Goal: Transaction & Acquisition: Download file/media

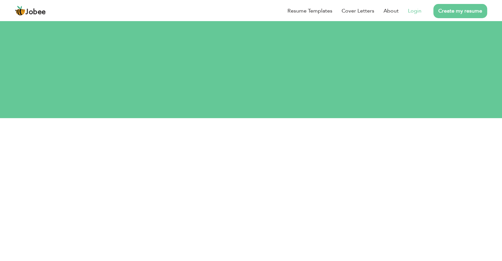
click at [412, 11] on link "Login" at bounding box center [415, 11] width 14 height 8
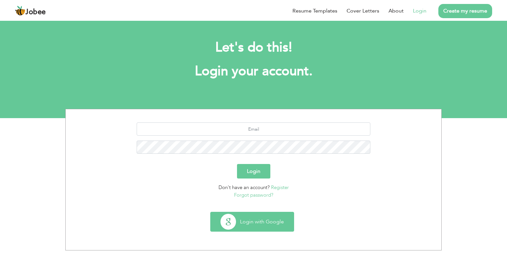
click at [270, 218] on button "Login with Google" at bounding box center [252, 221] width 83 height 19
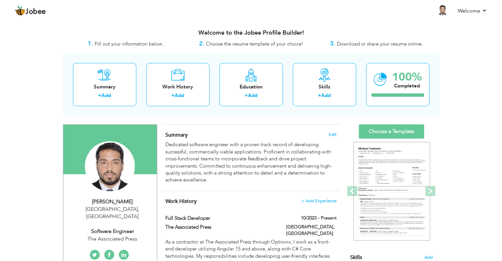
click at [348, 45] on span "Download or share your resume online." at bounding box center [380, 44] width 86 height 7
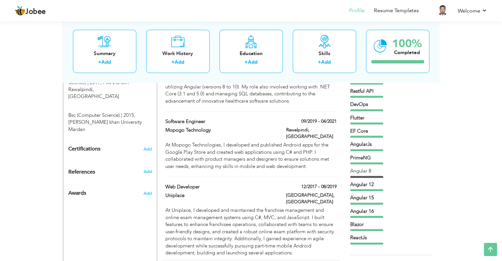
scroll to position [312, 0]
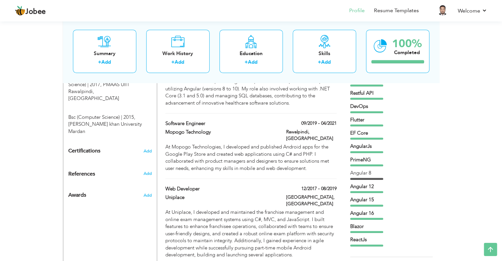
drag, startPoint x: 295, startPoint y: 223, endPoint x: 471, endPoint y: 146, distance: 193.0
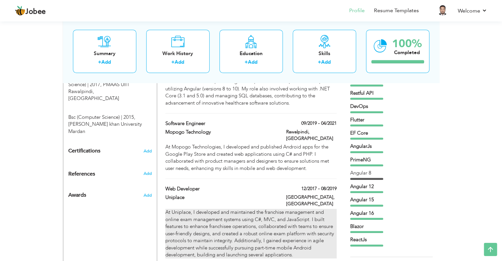
click at [298, 209] on div "At Uniplace, I developed and maintained the franchise management and online exa…" at bounding box center [250, 234] width 171 height 50
type input "Web Developer"
type input "Uniplace"
type input "12/2017"
type input "08/2019"
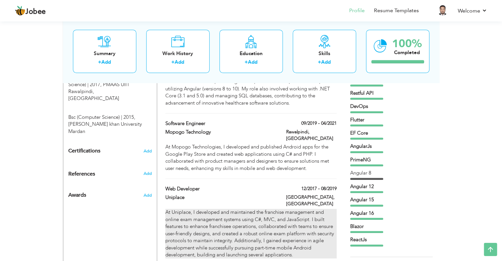
type input "[GEOGRAPHIC_DATA]"
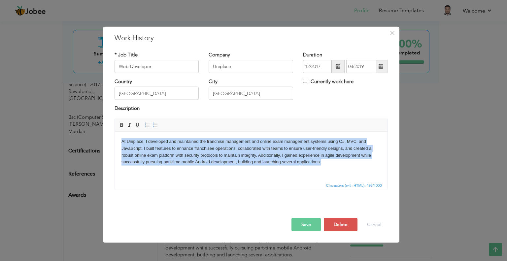
drag, startPoint x: 326, startPoint y: 162, endPoint x: 229, endPoint y: 273, distance: 148.0
click at [115, 142] on html "At Uniplace, I developed and maintained the franchise management and online exa…" at bounding box center [251, 151] width 273 height 41
copy body "At Uniplace, I developed and maintained the franchise management and online exa…"
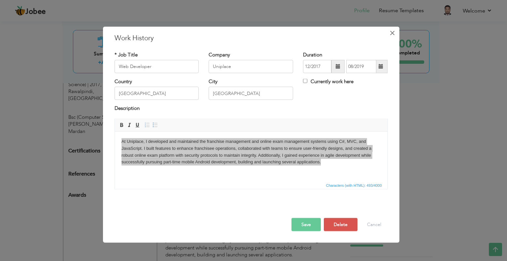
click at [391, 35] on span "×" at bounding box center [392, 33] width 6 height 12
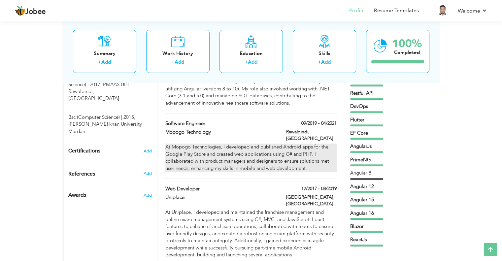
click at [191, 144] on div "At Mopogo Technologies, I developed and published Android apps for the Google P…" at bounding box center [250, 158] width 171 height 28
type input "Software Engineer"
type input "Mopogo Technology"
type input "09/2019"
type input "04/2021"
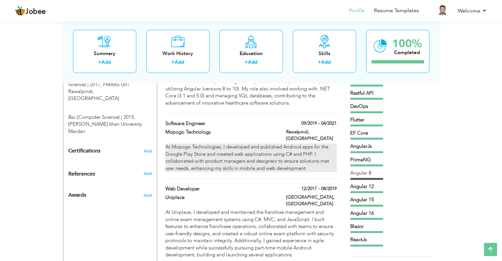
type input "Rawalpindi"
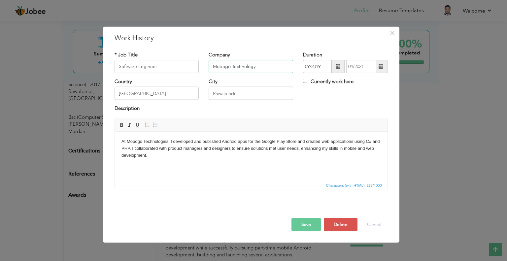
drag, startPoint x: 258, startPoint y: 66, endPoint x: 213, endPoint y: 62, distance: 45.4
click at [213, 62] on input "Mopogo Technology" at bounding box center [251, 66] width 84 height 13
click at [216, 154] on body "At Mopogo Technologies, I developed and published Android apps for the Google P…" at bounding box center [250, 148] width 259 height 20
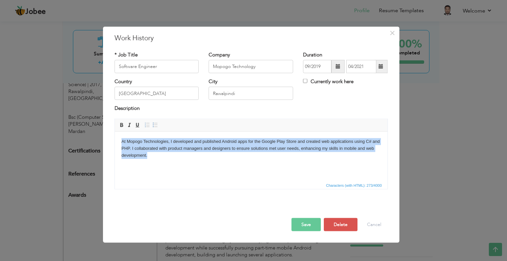
copy body "At Mopogo Technologies, I developed and published Android apps for the Google P…"
click at [240, 149] on body "At Mopogo Technologies, I developed and published Android apps for the Google P…" at bounding box center [250, 148] width 259 height 20
drag, startPoint x: 178, startPoint y: 143, endPoint x: 360, endPoint y: 153, distance: 182.8
click at [360, 153] on body "At Mopogo Technologies, I developed and published Android apps for the Google P…" at bounding box center [250, 148] width 259 height 20
click at [325, 160] on html "At Mopogo Technologies, I developed and published Android apps for the Google P…" at bounding box center [251, 148] width 273 height 34
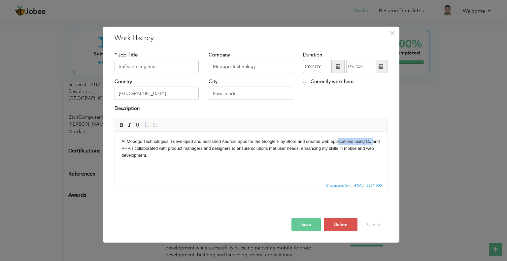
drag, startPoint x: 337, startPoint y: 140, endPoint x: 374, endPoint y: 141, distance: 37.0
click at [374, 141] on body "At Mopogo Technologies, I developed and published Android apps for the Google P…" at bounding box center [250, 148] width 259 height 20
drag, startPoint x: 146, startPoint y: 157, endPoint x: 126, endPoint y: 156, distance: 19.8
click at [126, 156] on body "At Mopogo Technologies, I developed and published Android apps for the Google P…" at bounding box center [250, 148] width 259 height 20
click at [368, 141] on body "At Mopogo Technologies, I developed and published Android apps for the Google P…" at bounding box center [250, 148] width 259 height 20
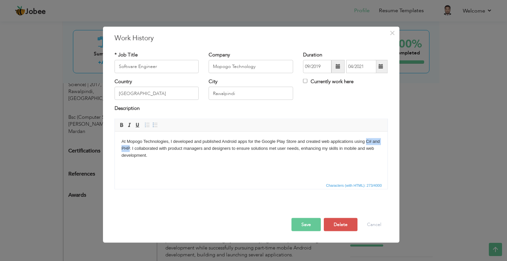
drag, startPoint x: 129, startPoint y: 149, endPoint x: 366, endPoint y: 141, distance: 237.4
click at [366, 141] on body "At Mopogo Technologies, I developed and published Android apps for the Google P…" at bounding box center [250, 148] width 259 height 20
click at [262, 160] on html "At Mopogo Technologies, I developed and published Android apps for the Google P…" at bounding box center [251, 148] width 273 height 34
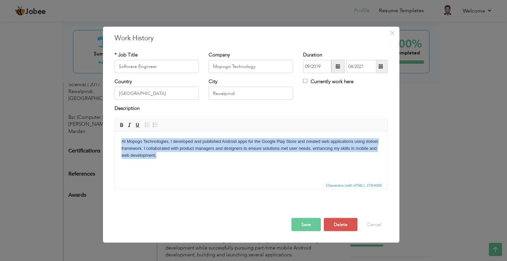
drag, startPoint x: 161, startPoint y: 158, endPoint x: 121, endPoint y: 143, distance: 42.8
click at [121, 143] on body "At Mopogo Technologies, I developed and published Android apps for the Google P…" at bounding box center [250, 148] width 259 height 20
copy body "At Mopogo Technologies, I developed and published Android apps for the Google P…"
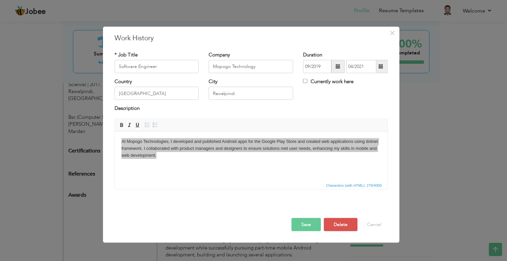
click at [311, 225] on button "Save" at bounding box center [305, 224] width 29 height 13
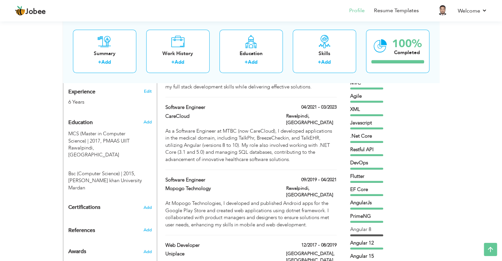
scroll to position [246, 0]
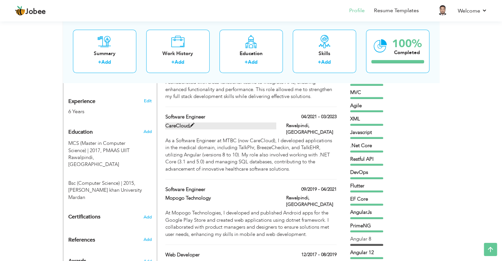
click at [191, 123] on span at bounding box center [191, 125] width 5 height 5
type input "CareCloud"
type input "04/2021"
type input "03/2023"
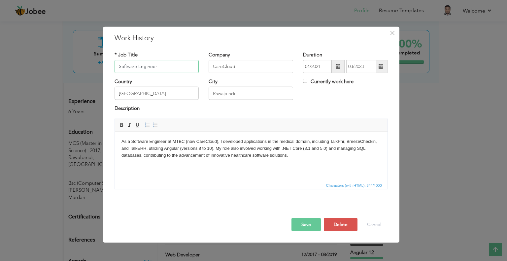
drag, startPoint x: 140, startPoint y: 68, endPoint x: 118, endPoint y: 67, distance: 21.8
click at [118, 67] on input "Software Engineer" at bounding box center [157, 66] width 84 height 13
click at [234, 66] on input "CareCloud" at bounding box center [251, 66] width 84 height 13
click at [184, 165] on html "As a Software Engineer at MTBC (now CareCloud), I developed applications in the…" at bounding box center [251, 148] width 273 height 34
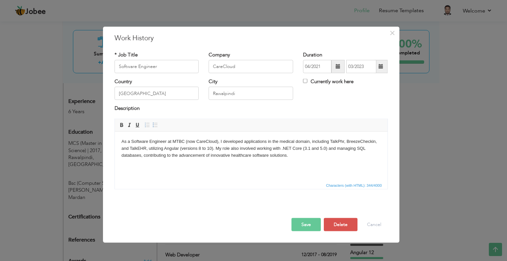
click at [187, 154] on body "As a Software Engineer at MTBC (now CareCloud), I developed applications in the…" at bounding box center [250, 148] width 259 height 20
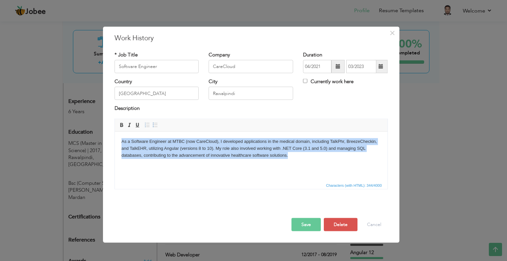
copy body "As a Software Engineer at MTBC (now CareCloud), I developed applications in the…"
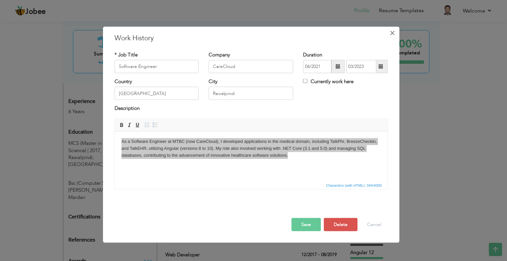
click at [392, 36] on span "×" at bounding box center [392, 33] width 6 height 12
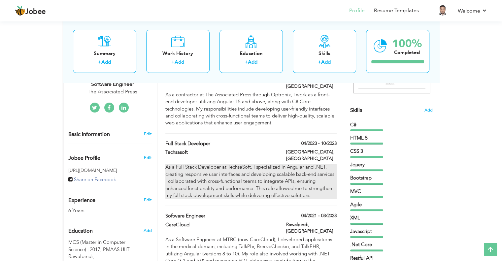
scroll to position [114, 0]
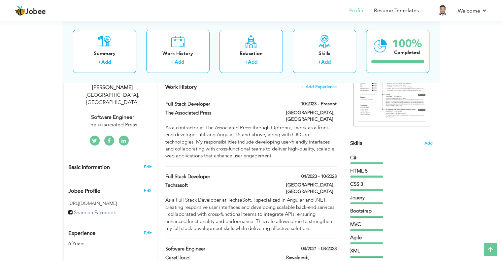
drag, startPoint x: 164, startPoint y: 103, endPoint x: 245, endPoint y: 99, distance: 80.6
drag, startPoint x: 218, startPoint y: 101, endPoint x: 156, endPoint y: 102, distance: 62.7
drag, startPoint x: 185, startPoint y: 83, endPoint x: 206, endPoint y: 83, distance: 21.1
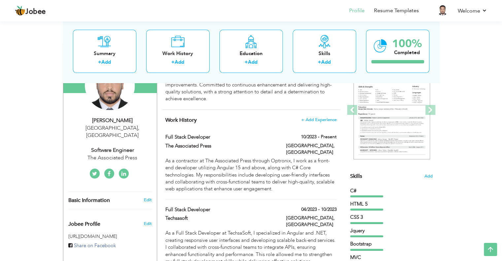
drag, startPoint x: 102, startPoint y: 141, endPoint x: 65, endPoint y: 35, distance: 111.8
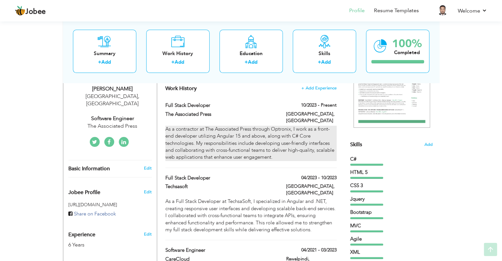
scroll to position [132, 0]
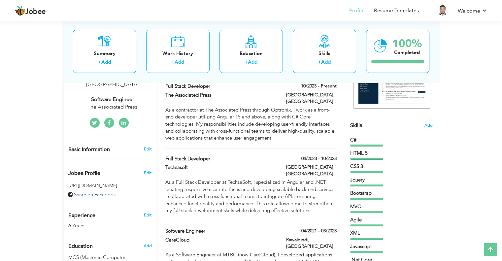
drag, startPoint x: 277, startPoint y: 136, endPoint x: 239, endPoint y: 76, distance: 71.1
click at [400, 11] on link "Resume Templates" at bounding box center [396, 11] width 45 height 8
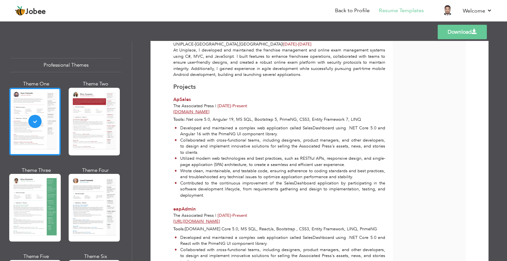
scroll to position [392, 0]
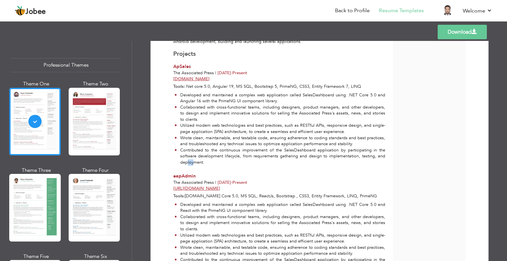
drag, startPoint x: 193, startPoint y: 162, endPoint x: 187, endPoint y: 161, distance: 6.7
click at [187, 161] on li "Contributed to the continuous improvement of the SalesDashboard application by …" at bounding box center [280, 156] width 211 height 18
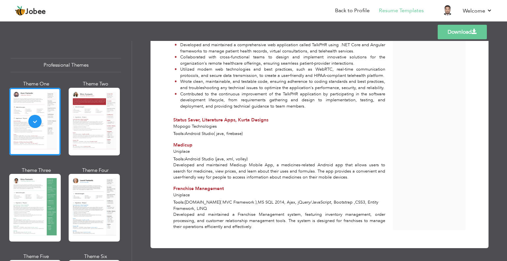
scroll to position [797, 0]
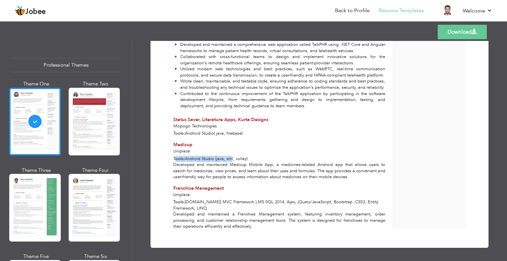
drag, startPoint x: 174, startPoint y: 158, endPoint x: 234, endPoint y: 159, distance: 60.7
click at [234, 159] on div "Tools: Android Studio (java, xml, volley)" at bounding box center [279, 159] width 219 height 6
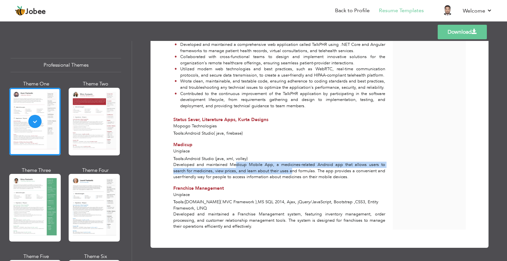
drag, startPoint x: 251, startPoint y: 166, endPoint x: 283, endPoint y: 168, distance: 31.4
click at [282, 168] on div "Developed and maintained Medicup Mobile App, a medicines-related Android app th…" at bounding box center [279, 171] width 219 height 18
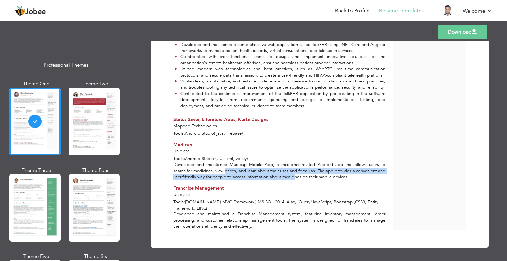
drag, startPoint x: 285, startPoint y: 175, endPoint x: 198, endPoint y: 164, distance: 87.9
click at [200, 165] on div "Developed and maintained Medicup Mobile App, a medicines-related Android app th…" at bounding box center [279, 171] width 219 height 18
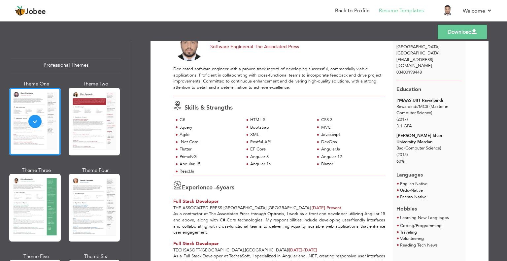
scroll to position [99, 0]
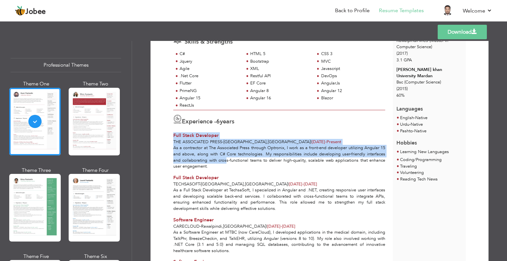
drag, startPoint x: 172, startPoint y: 135, endPoint x: 225, endPoint y: 161, distance: 58.9
click at [225, 161] on div "Experience - 6 years Full Stack Developer The Associated Press - [GEOGRAPHIC_DA…" at bounding box center [279, 139] width 219 height 59
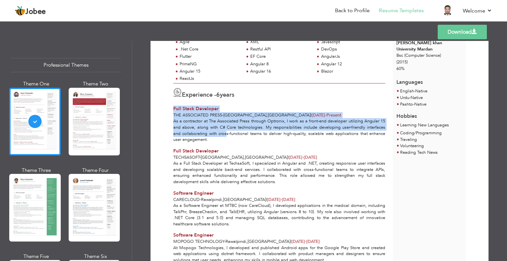
scroll to position [165, 0]
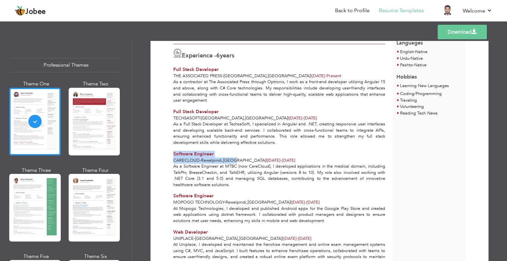
drag, startPoint x: 171, startPoint y: 151, endPoint x: 241, endPoint y: 162, distance: 70.4
click at [238, 161] on div "Software Engineer CareCloud - [GEOGRAPHIC_DATA] , [GEOGRAPHIC_DATA] | [DATE] - …" at bounding box center [279, 157] width 219 height 13
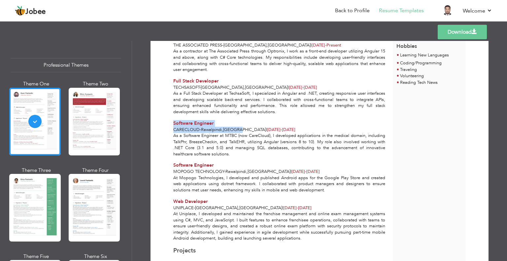
scroll to position [198, 0]
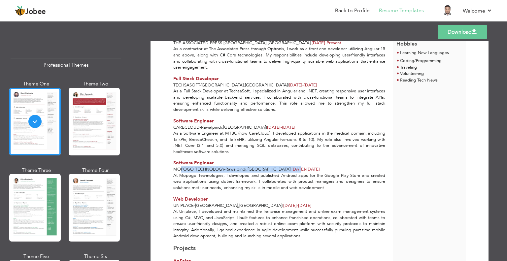
drag, startPoint x: 214, startPoint y: 169, endPoint x: 279, endPoint y: 168, distance: 65.0
click at [279, 168] on div "Mopogo Technology - [GEOGRAPHIC_DATA] , [GEOGRAPHIC_DATA] | [DATE] - [DATE]" at bounding box center [279, 169] width 212 height 6
drag, startPoint x: 310, startPoint y: 168, endPoint x: 172, endPoint y: 170, distance: 137.6
click at [173, 170] on div "Mopogo Technology - [GEOGRAPHIC_DATA] , [GEOGRAPHIC_DATA] | [DATE] - [DATE]" at bounding box center [279, 169] width 212 height 6
click at [173, 170] on span "Mopogo Technology" at bounding box center [198, 169] width 51 height 6
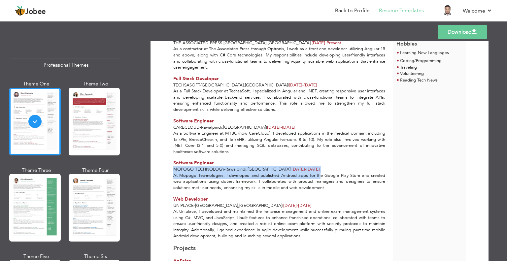
drag, startPoint x: 185, startPoint y: 169, endPoint x: 328, endPoint y: 173, distance: 142.7
click at [328, 173] on div "Software Engineer Mopogo Technology - [GEOGRAPHIC_DATA] , [GEOGRAPHIC_DATA] | […" at bounding box center [279, 175] width 219 height 31
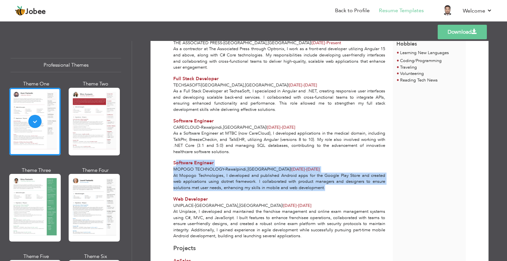
drag, startPoint x: 321, startPoint y: 186, endPoint x: 173, endPoint y: 163, distance: 149.8
click at [173, 163] on div "Software Engineer Mopogo Technology - [GEOGRAPHIC_DATA] , [GEOGRAPHIC_DATA] | […" at bounding box center [279, 175] width 219 height 31
click at [173, 163] on span "Software Engineer" at bounding box center [193, 163] width 40 height 6
drag, startPoint x: 175, startPoint y: 163, endPoint x: 329, endPoint y: 186, distance: 156.0
click at [329, 186] on div "Software Engineer Mopogo Technology - [GEOGRAPHIC_DATA] , [GEOGRAPHIC_DATA] | […" at bounding box center [279, 175] width 219 height 31
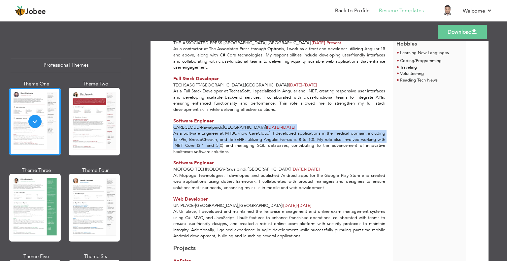
drag, startPoint x: 174, startPoint y: 127, endPoint x: 220, endPoint y: 147, distance: 50.8
click at [219, 146] on div "Software Engineer CareCloud - [GEOGRAPHIC_DATA] , [GEOGRAPHIC_DATA] | [DATE] - …" at bounding box center [279, 136] width 219 height 37
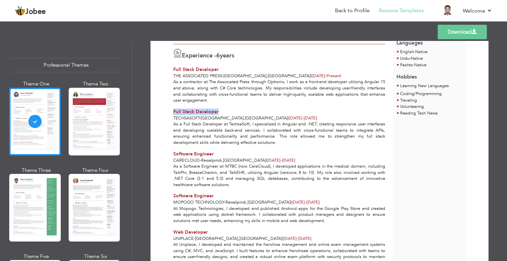
drag, startPoint x: 196, startPoint y: 111, endPoint x: 228, endPoint y: 111, distance: 32.4
click at [228, 111] on div "Full Stack Developer" at bounding box center [279, 112] width 212 height 7
click at [185, 115] on span "Techsasoft" at bounding box center [186, 118] width 26 height 6
copy span "Techsasoft"
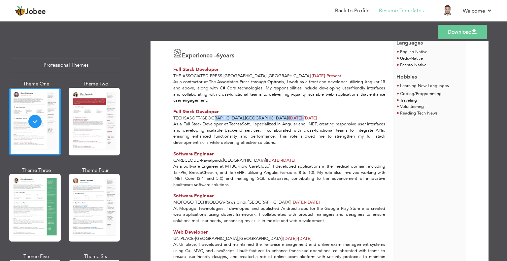
drag, startPoint x: 214, startPoint y: 117, endPoint x: 264, endPoint y: 118, distance: 49.8
click at [264, 118] on div "Techsasoft - [GEOGRAPHIC_DATA] , [GEOGRAPHIC_DATA] | [DATE] - [DATE]" at bounding box center [279, 118] width 212 height 6
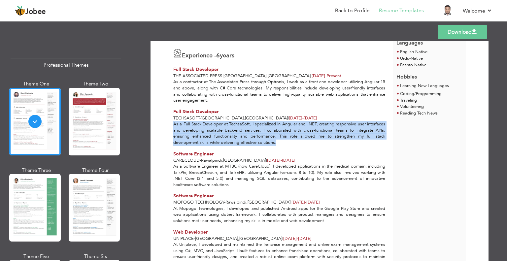
drag, startPoint x: 276, startPoint y: 141, endPoint x: 170, endPoint y: 121, distance: 107.8
click at [170, 121] on div "As a Full Stack Developer at TechsaSoft, I specialized in Angular and .NET, cre…" at bounding box center [279, 133] width 219 height 24
copy div "As a Full Stack Developer at TechsaSoft, I specialized in Angular and .NET, cre…"
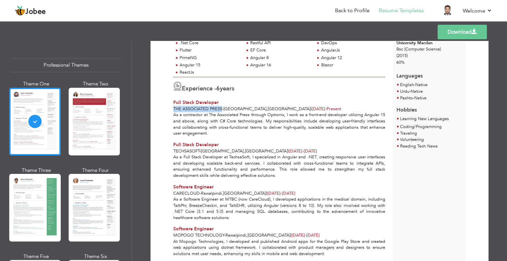
drag, startPoint x: 172, startPoint y: 107, endPoint x: 220, endPoint y: 107, distance: 47.5
click at [220, 107] on span "The Associated Press" at bounding box center [197, 109] width 49 height 6
copy span "The Associated Press"
drag, startPoint x: 217, startPoint y: 102, endPoint x: 173, endPoint y: 100, distance: 43.6
click at [173, 100] on div "Full Stack Developer" at bounding box center [279, 102] width 212 height 7
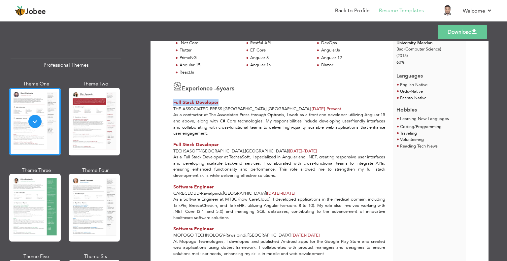
copy span "Full Stack Developer"
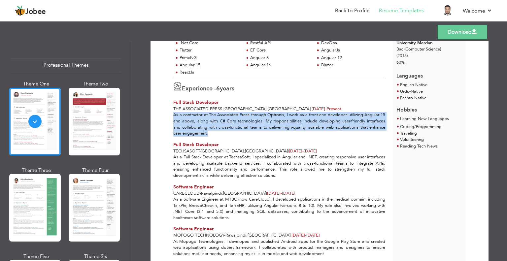
drag, startPoint x: 173, startPoint y: 114, endPoint x: 241, endPoint y: 132, distance: 70.9
click at [241, 132] on div "As a contractor at The Associated Press through Optronix, I work as a front-end…" at bounding box center [279, 124] width 219 height 24
copy div "As a contractor at The Associated Press through Optronix, I work as a front-end…"
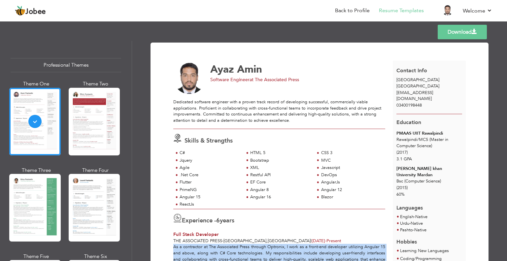
scroll to position [0, 0]
click at [412, 166] on div "[PERSON_NAME] khan University Mardan" at bounding box center [429, 172] width 66 height 12
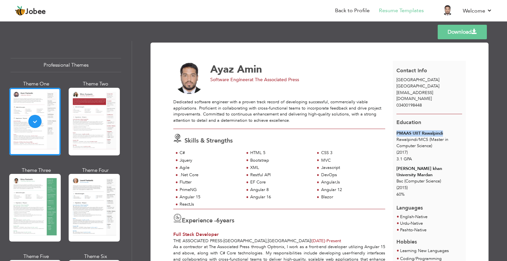
drag, startPoint x: 396, startPoint y: 127, endPoint x: 444, endPoint y: 129, distance: 47.6
click at [444, 130] on div "PMAAS UIIT Rawalpindi" at bounding box center [429, 133] width 66 height 6
copy div "PMAAS UIIT Rawalpindi"
click at [94, 192] on div at bounding box center [94, 208] width 51 height 68
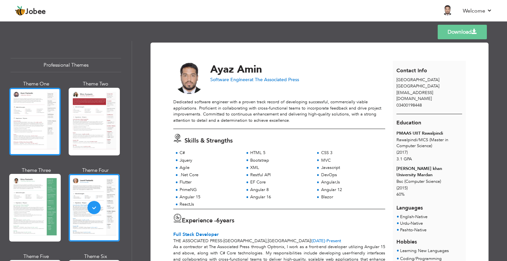
click at [41, 136] on div at bounding box center [34, 122] width 51 height 68
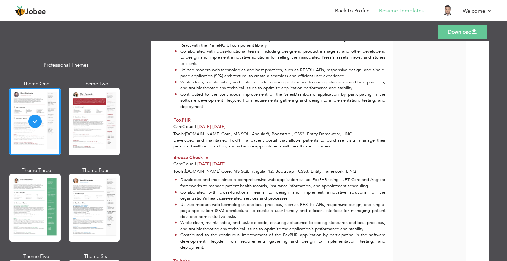
scroll to position [797, 0]
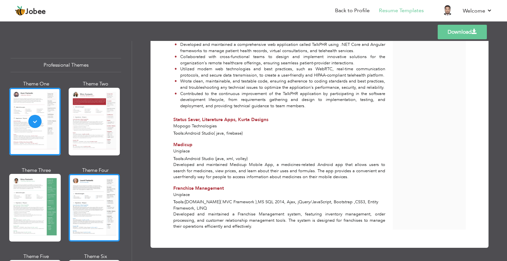
click at [94, 205] on div at bounding box center [94, 208] width 51 height 68
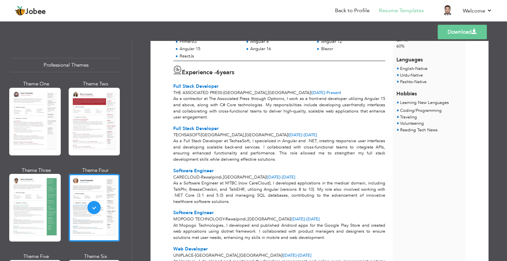
scroll to position [330, 0]
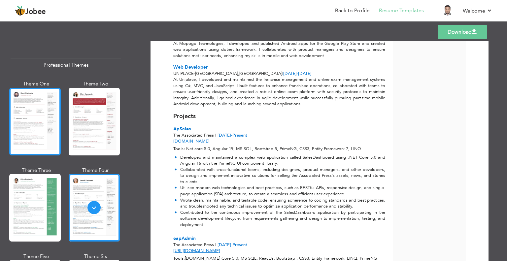
click at [38, 114] on div at bounding box center [34, 122] width 51 height 68
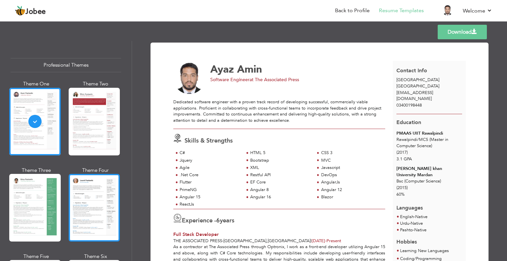
click at [91, 201] on div at bounding box center [94, 208] width 51 height 68
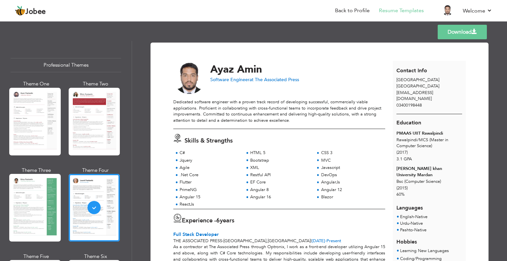
click at [458, 39] on link "Download" at bounding box center [462, 32] width 49 height 15
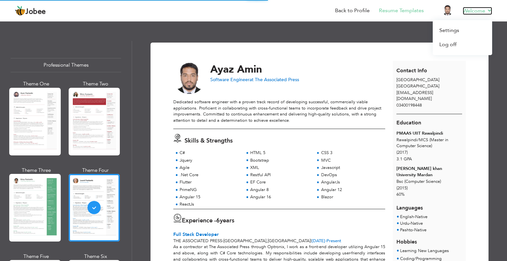
click at [489, 10] on link "Welcome" at bounding box center [477, 11] width 29 height 8
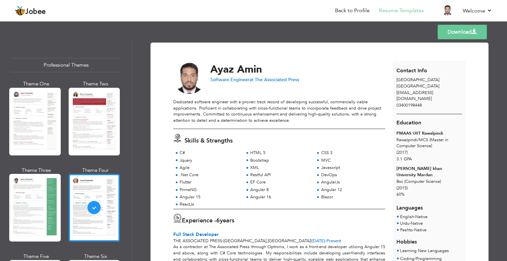
drag, startPoint x: 389, startPoint y: 38, endPoint x: 440, endPoint y: 23, distance: 53.6
click at [389, 38] on div "Templates Download" at bounding box center [253, 31] width 507 height 21
